Goal: Find specific page/section: Find specific page/section

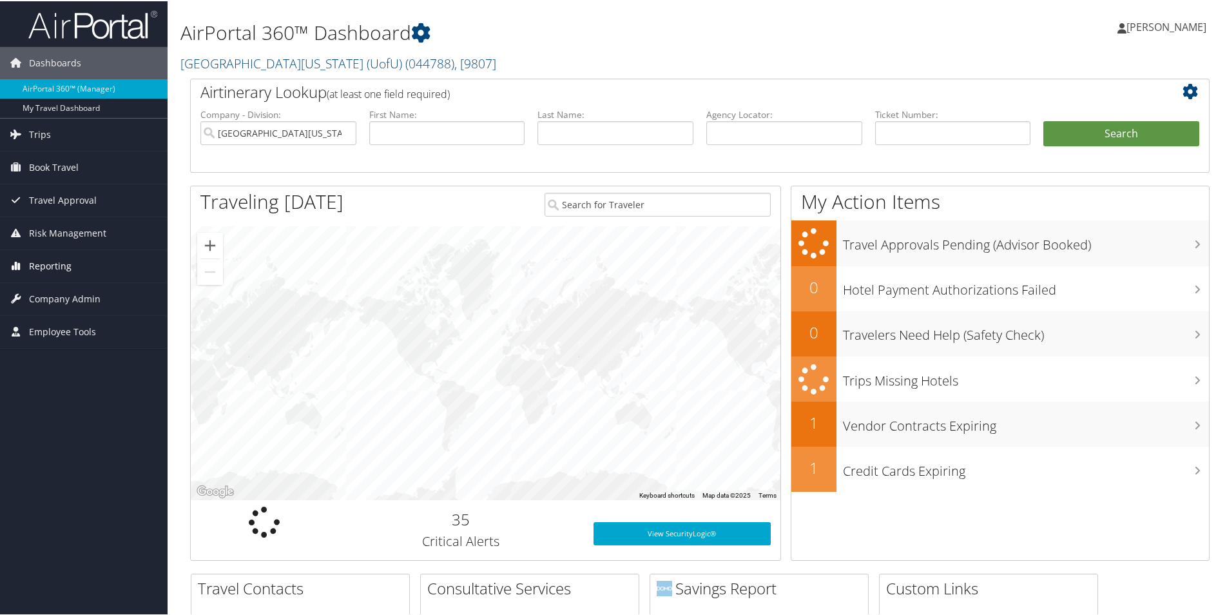
click at [61, 269] on span "Reporting" at bounding box center [50, 265] width 43 height 32
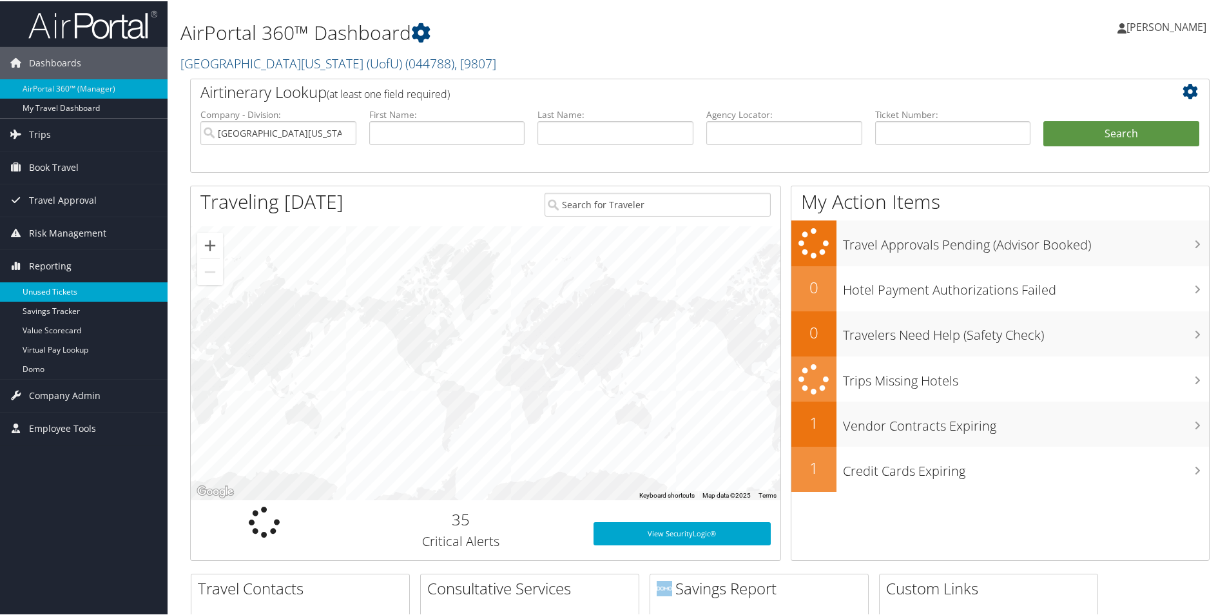
click at [59, 290] on link "Unused Tickets" at bounding box center [83, 290] width 167 height 19
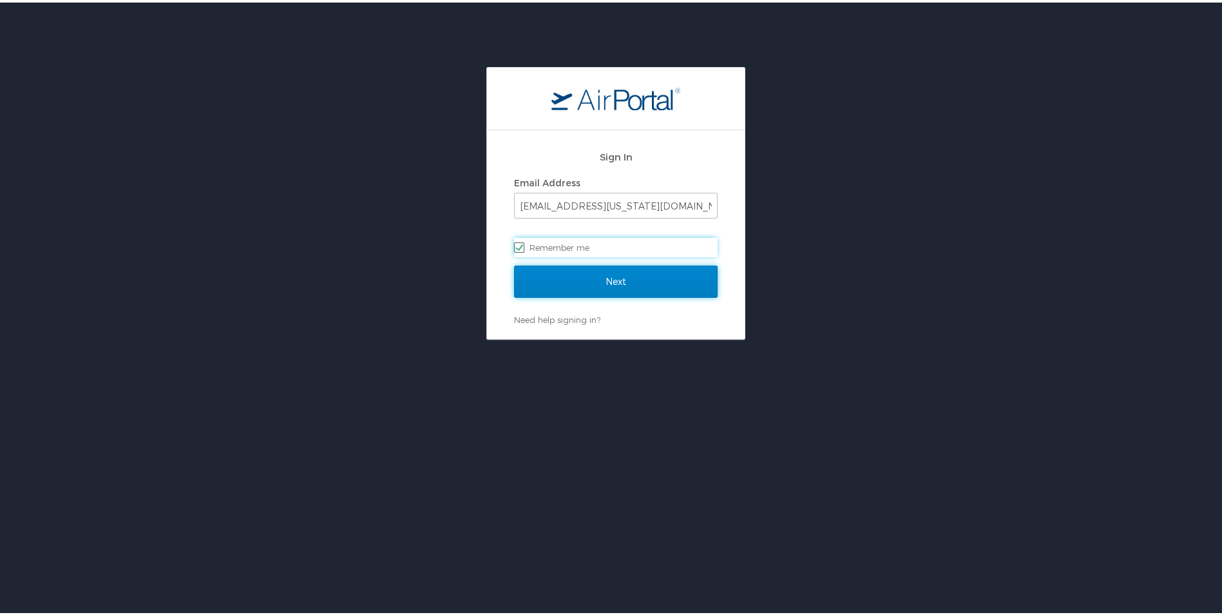
click at [656, 274] on input "Next" at bounding box center [616, 279] width 204 height 32
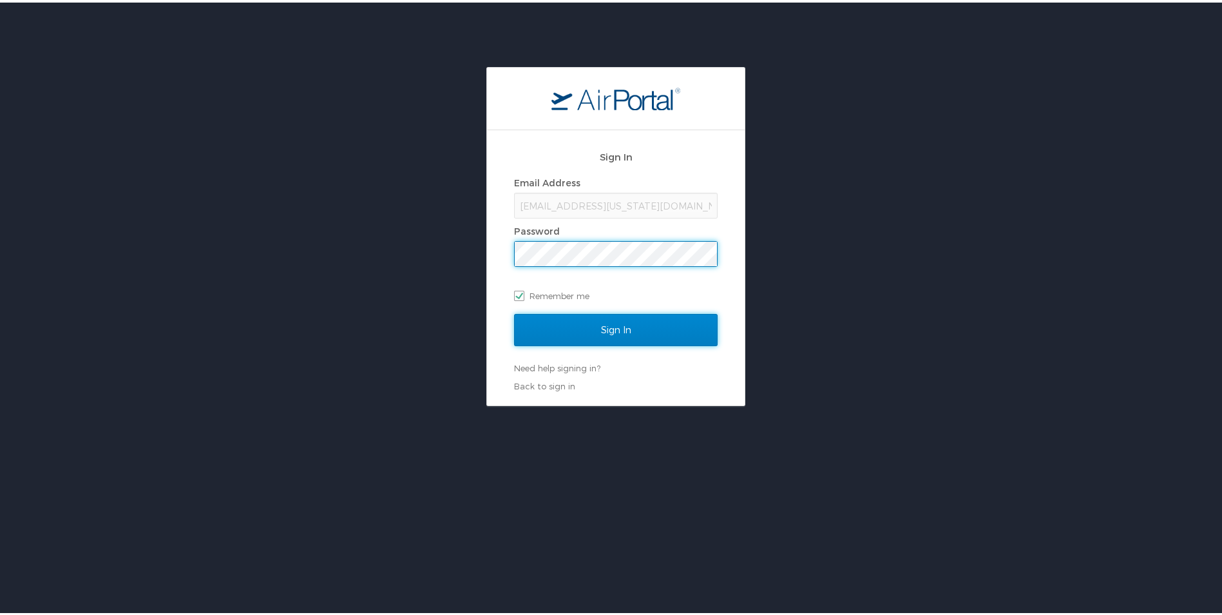
click at [577, 320] on input "Sign In" at bounding box center [616, 327] width 204 height 32
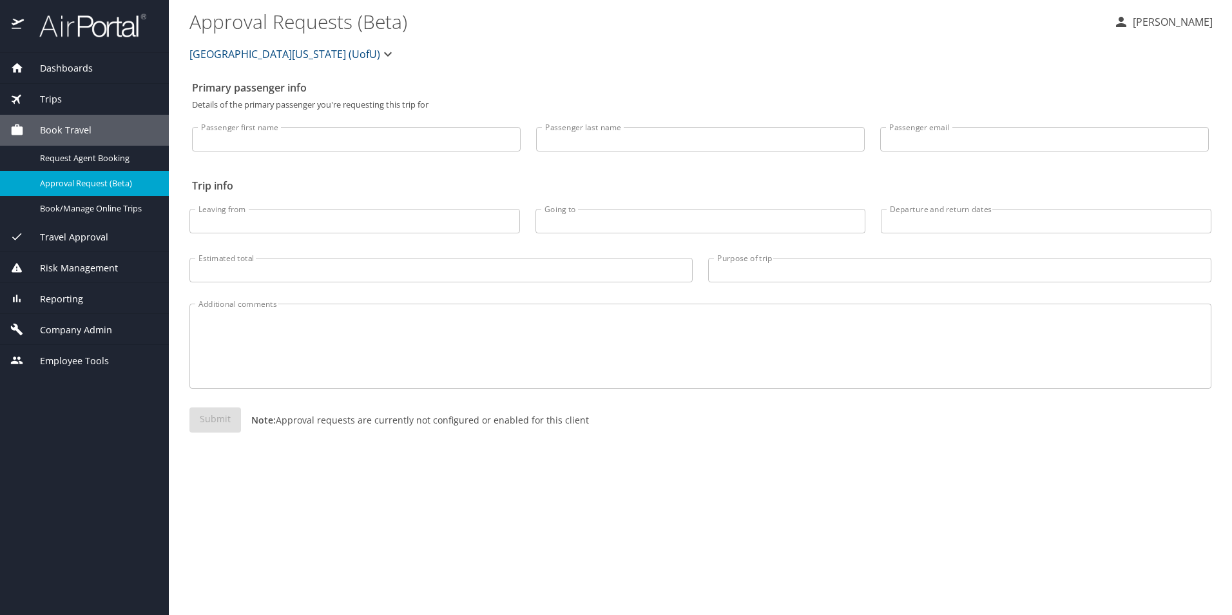
click at [68, 297] on span "Reporting" at bounding box center [53, 299] width 59 height 14
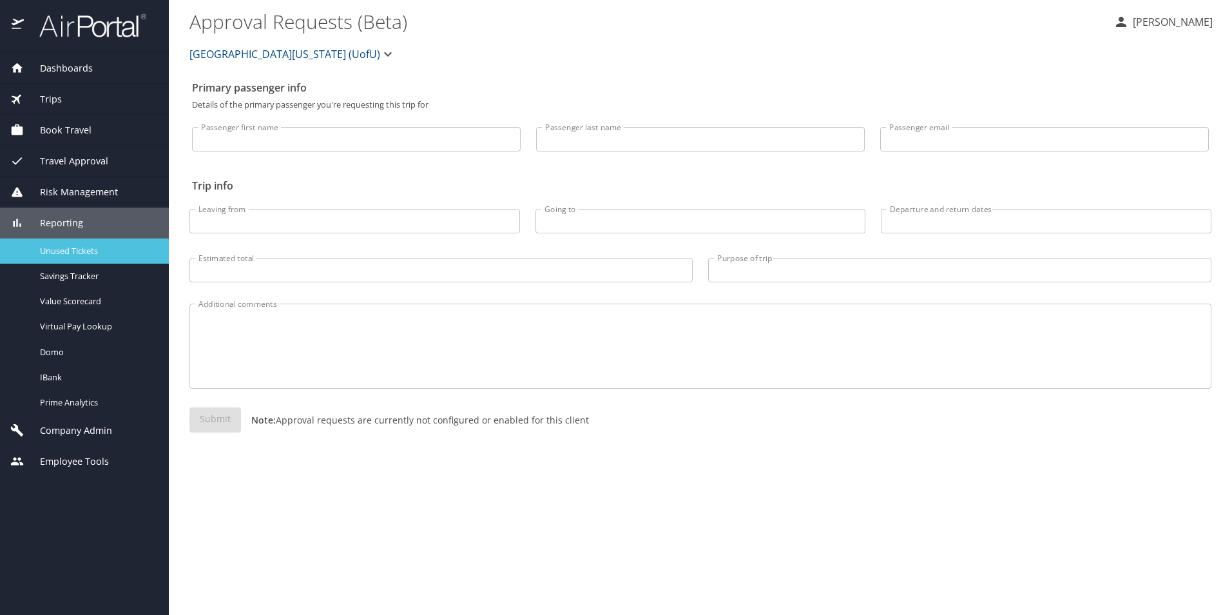
click at [78, 254] on span "Unused Tickets" at bounding box center [96, 251] width 113 height 12
